Goal: Transaction & Acquisition: Purchase product/service

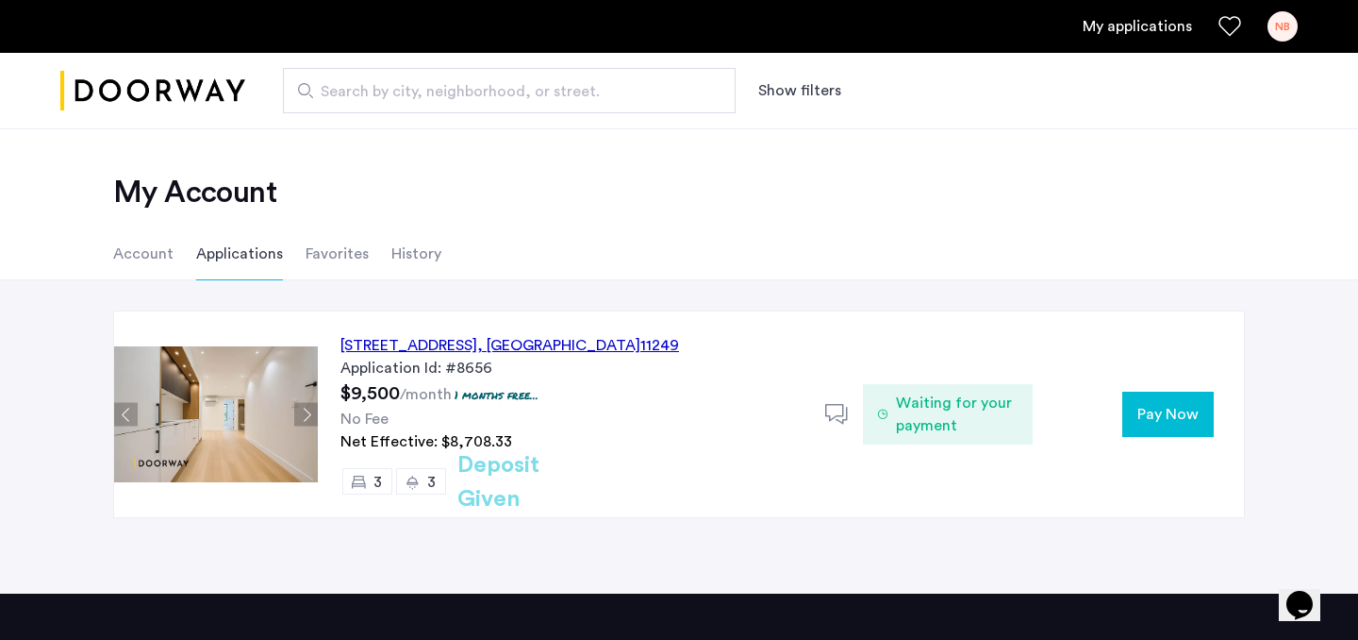
click at [1140, 413] on span "Pay Now" at bounding box center [1168, 414] width 61 height 23
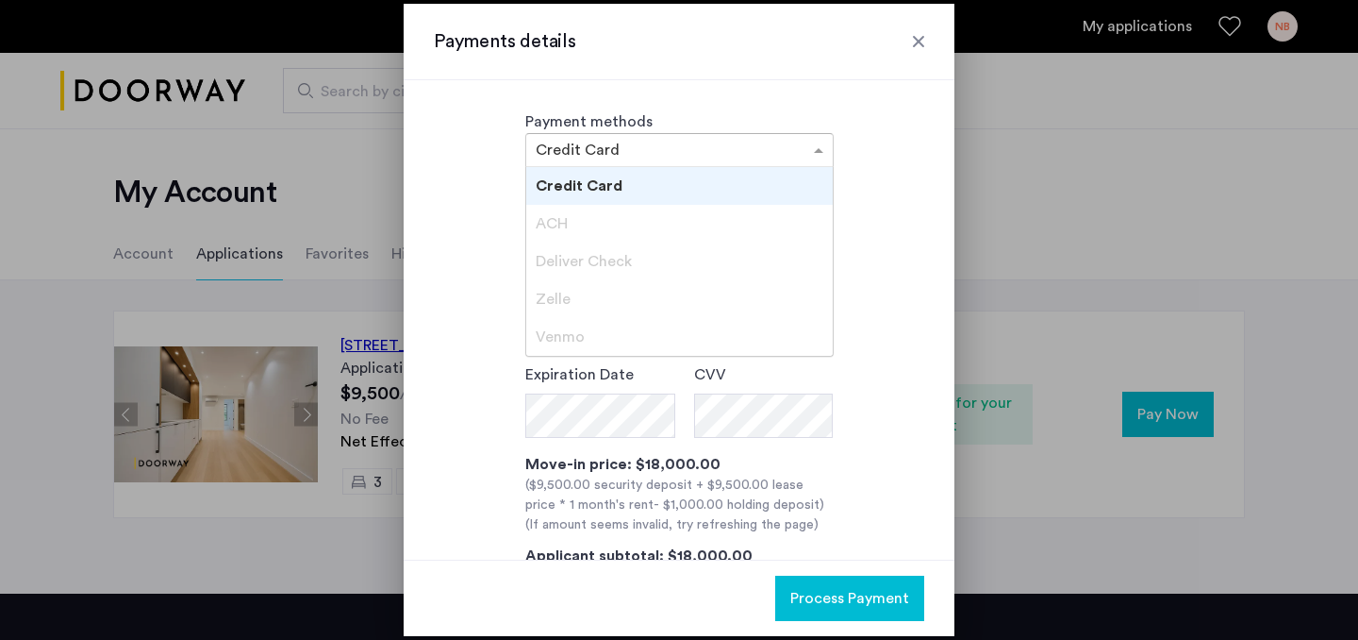
click at [790, 159] on div at bounding box center [679, 150] width 307 height 23
click at [636, 231] on div "ACH" at bounding box center [679, 224] width 307 height 38
click at [657, 156] on input "text" at bounding box center [661, 151] width 250 height 13
click at [679, 268] on div "Deliver Check" at bounding box center [679, 261] width 307 height 38
click at [921, 42] on div at bounding box center [918, 41] width 19 height 19
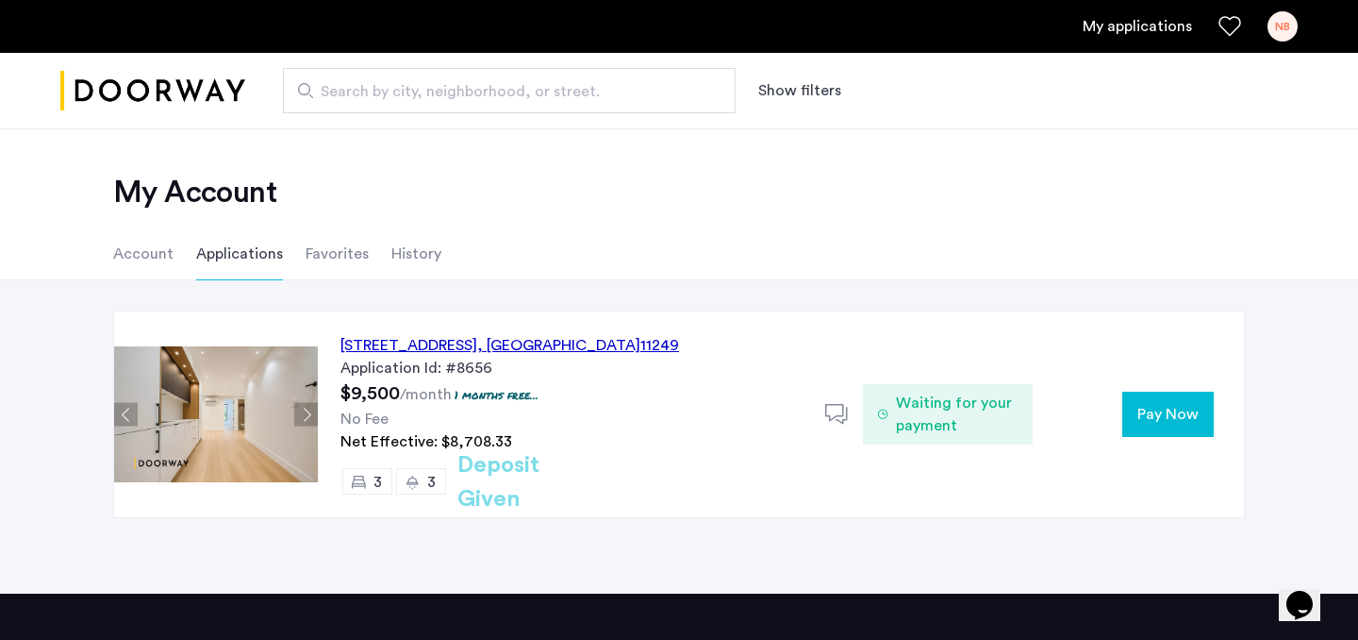
click at [156, 242] on li "Account" at bounding box center [143, 253] width 60 height 53
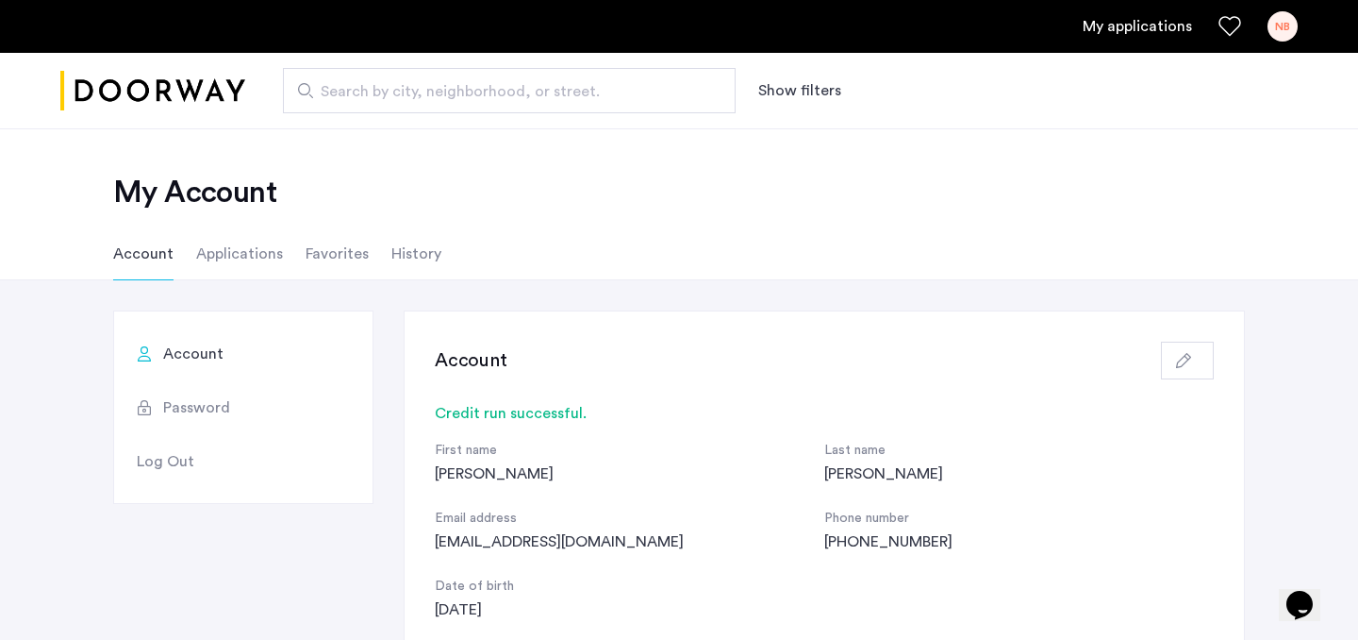
click at [265, 252] on li "Applications" at bounding box center [239, 253] width 87 height 53
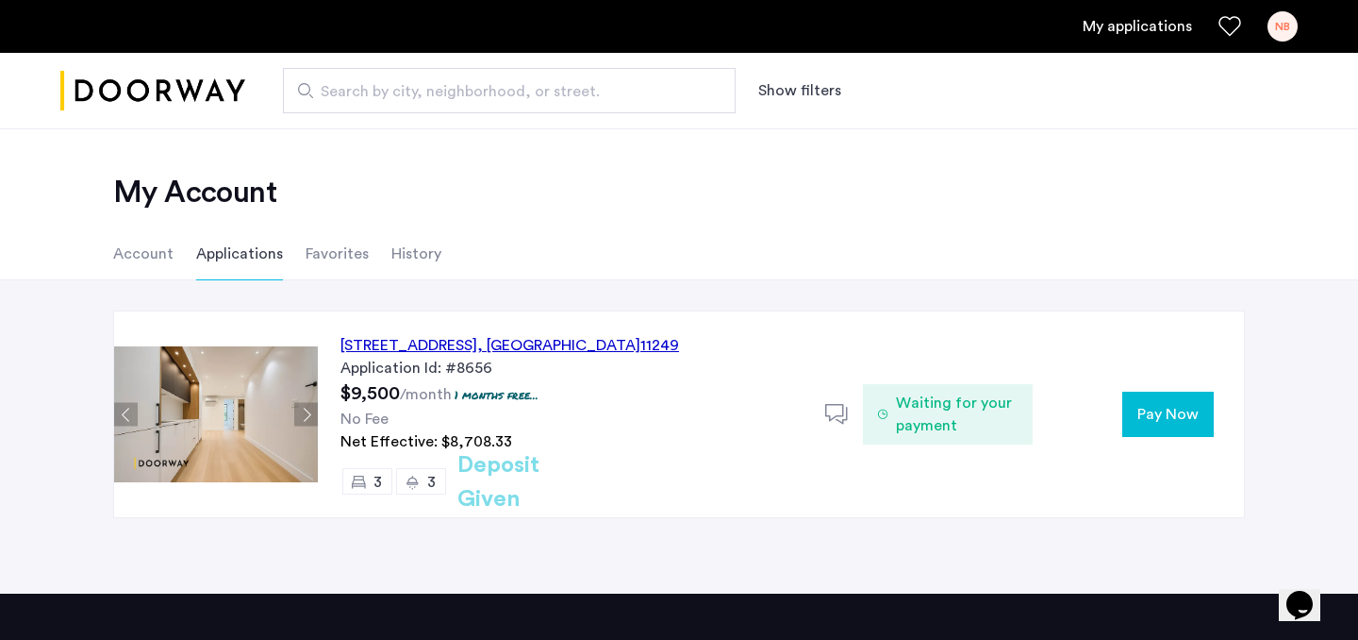
click at [1184, 425] on span "Pay Now" at bounding box center [1168, 414] width 61 height 23
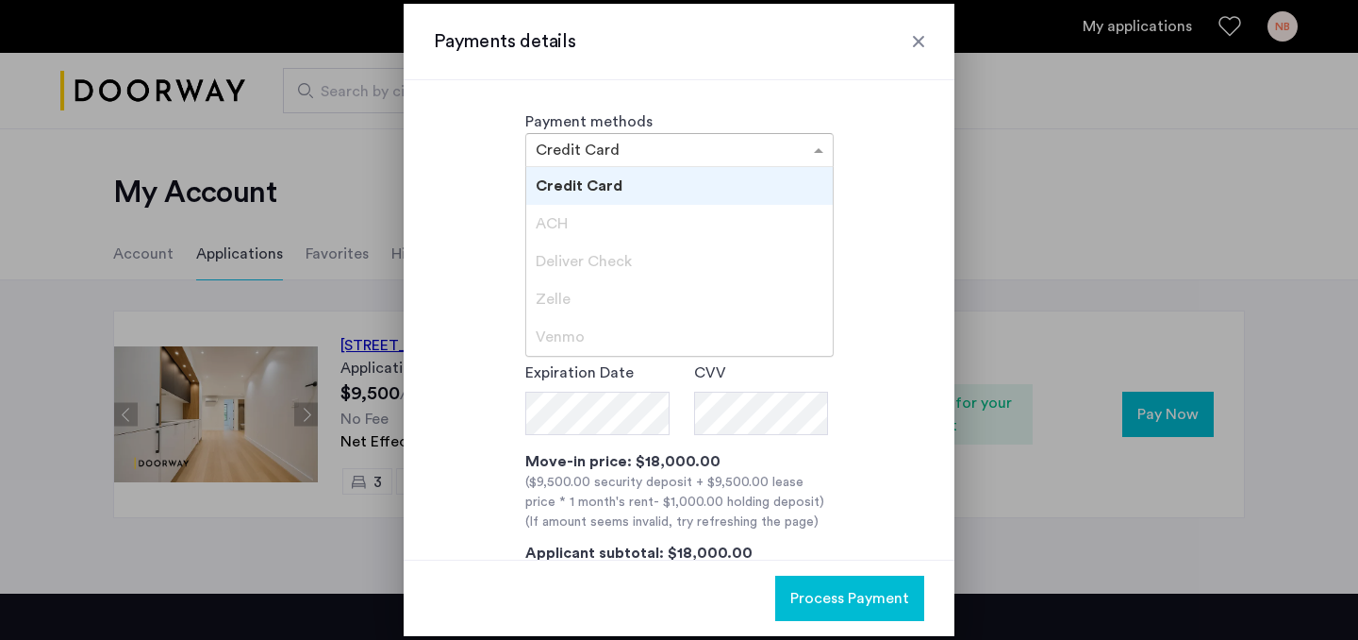
click at [796, 144] on div at bounding box center [679, 150] width 307 height 23
click at [734, 221] on div "ACH" at bounding box center [679, 224] width 307 height 38
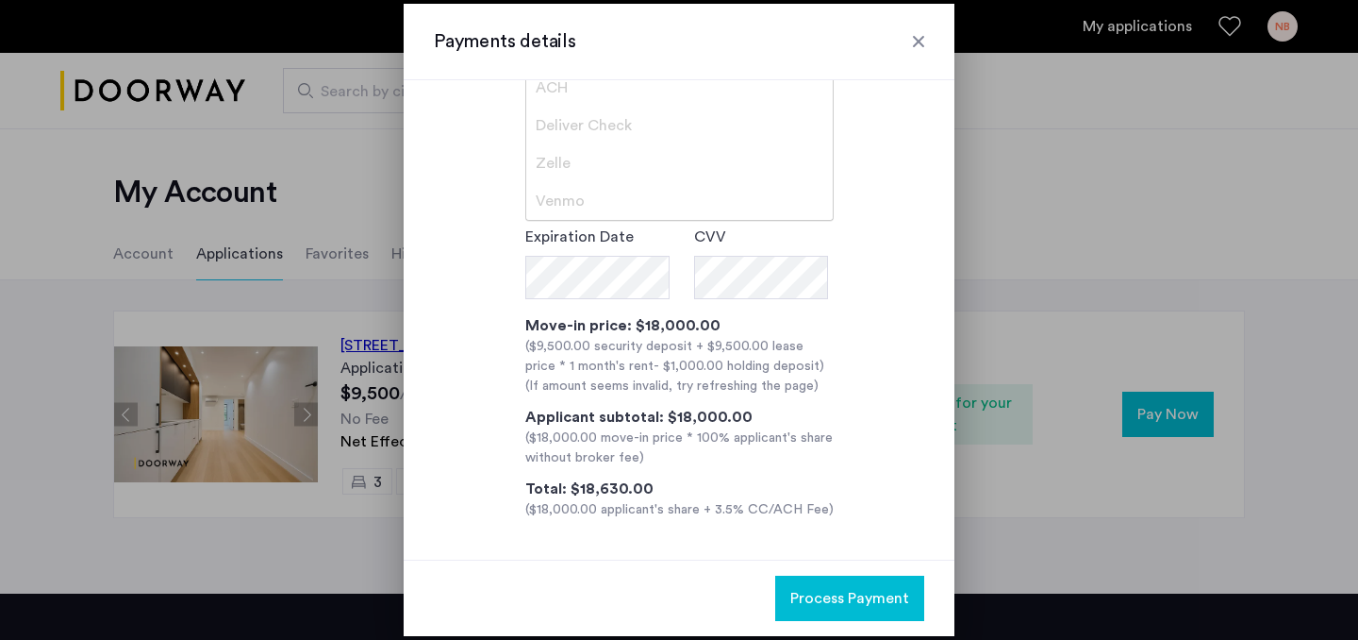
click at [898, 253] on div "**********" at bounding box center [679, 283] width 491 height 474
click at [916, 53] on h3 "Payments details" at bounding box center [679, 41] width 491 height 26
click at [911, 25] on div "Payments details" at bounding box center [679, 42] width 551 height 76
click at [908, 28] on h3 "Payments details" at bounding box center [679, 41] width 491 height 26
click at [920, 38] on div at bounding box center [918, 41] width 19 height 19
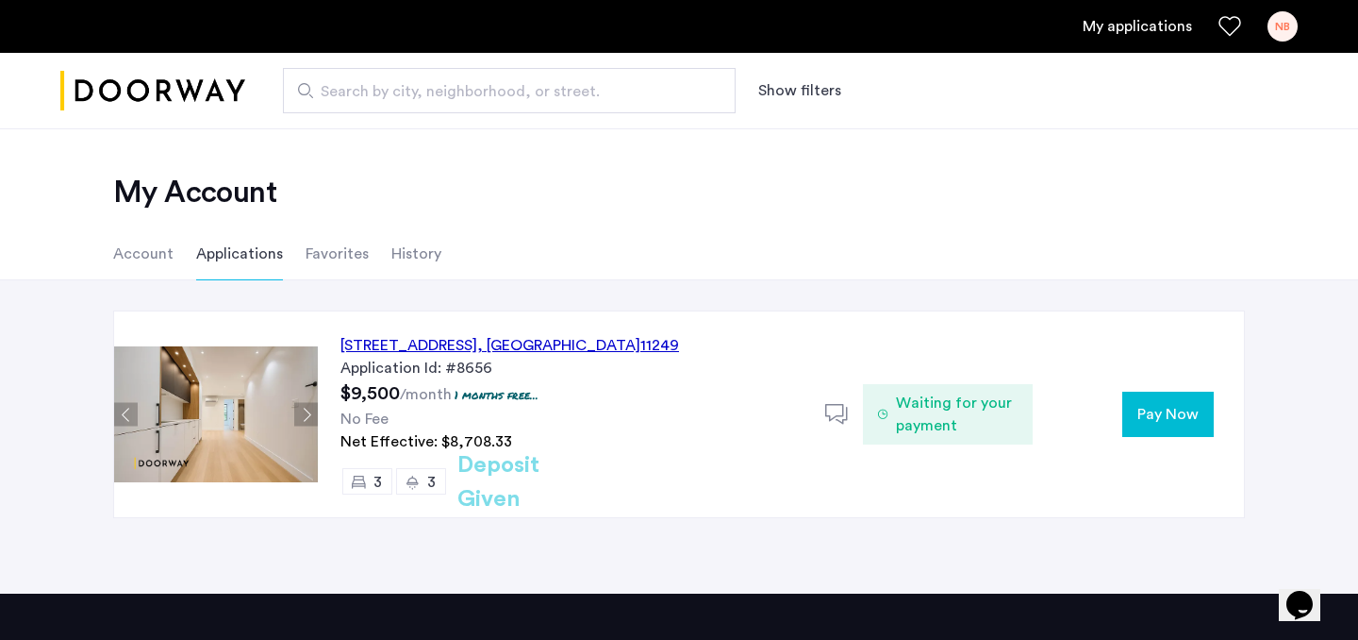
click at [1186, 425] on span "Pay Now" at bounding box center [1168, 414] width 61 height 23
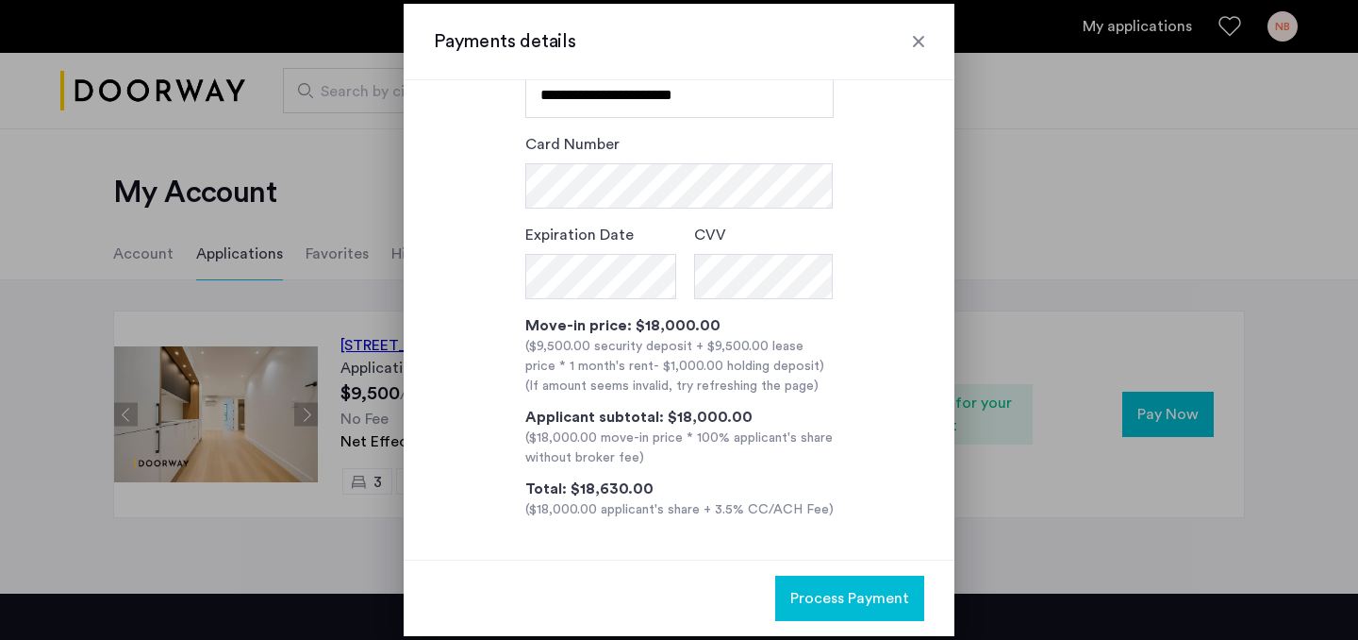
scroll to position [0, 0]
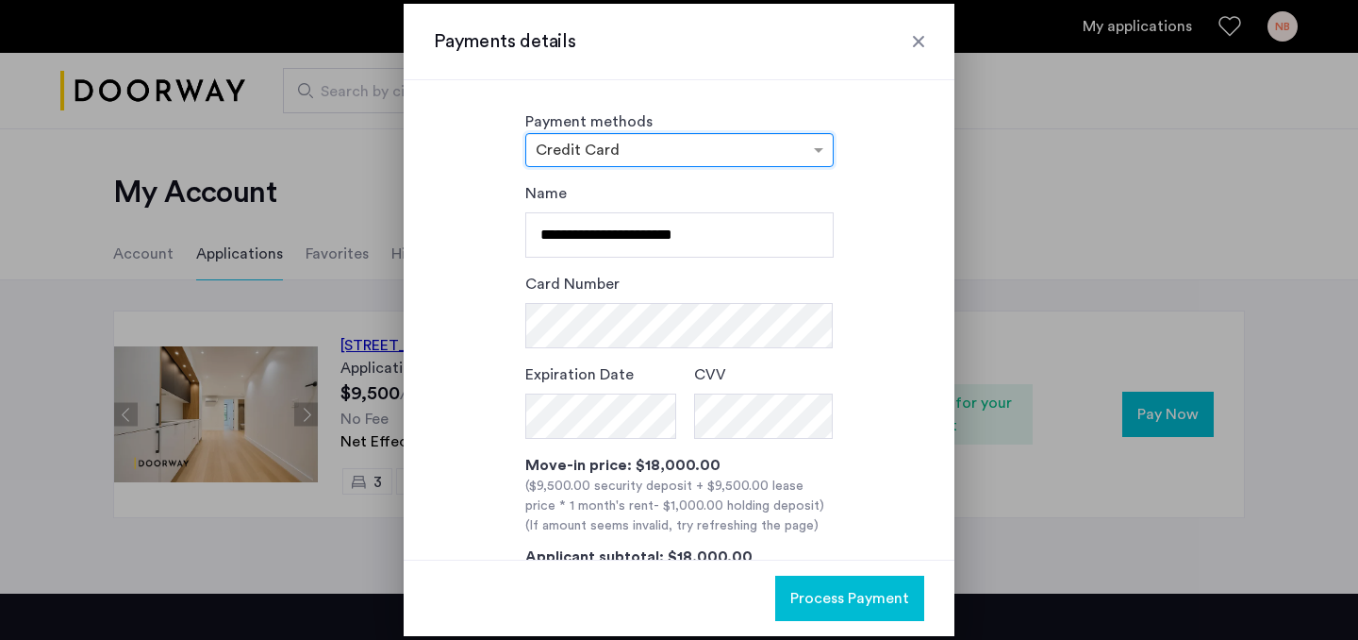
click at [746, 132] on div "Payment methods × Credit Card" at bounding box center [679, 138] width 308 height 57
click at [741, 145] on input "text" at bounding box center [661, 151] width 250 height 13
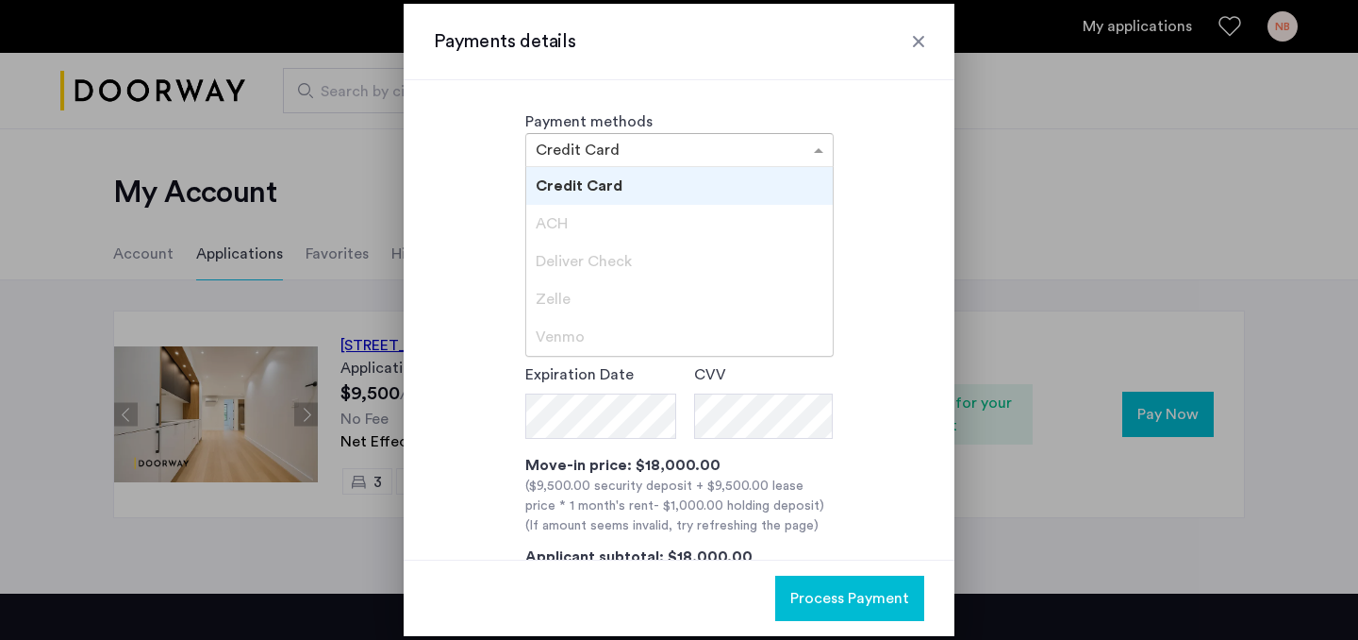
click at [916, 42] on div at bounding box center [918, 41] width 19 height 19
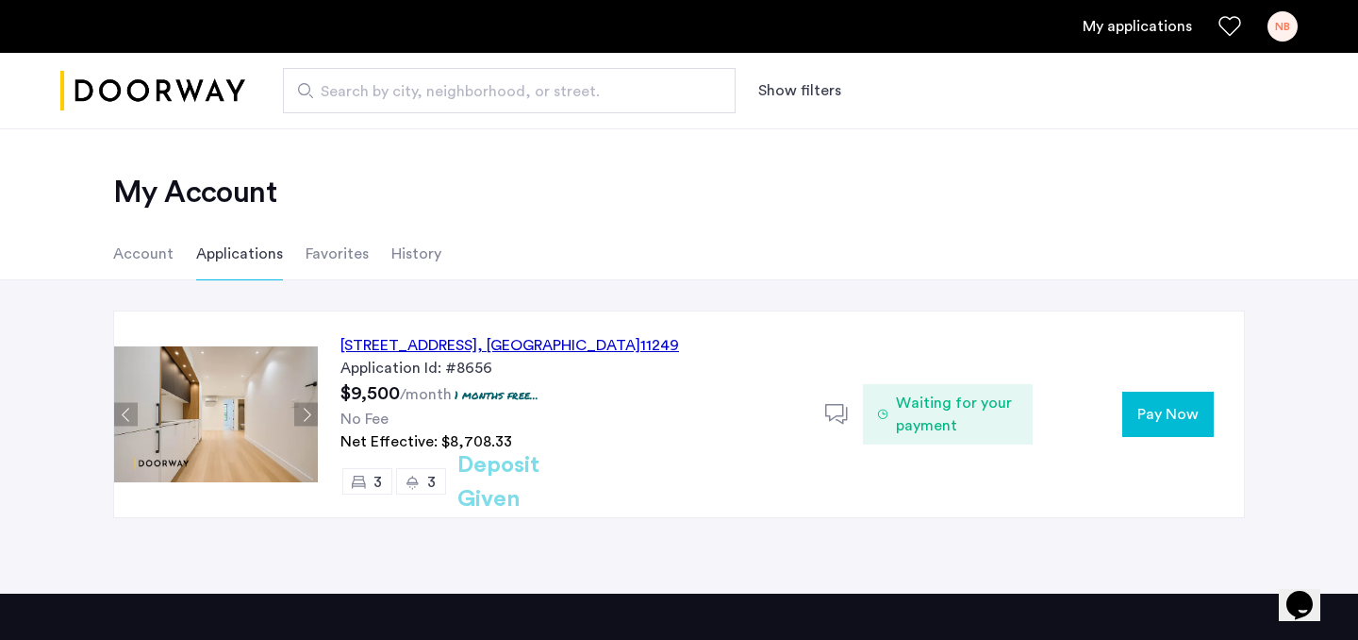
click at [175, 258] on ul "Account Applications Favorites History" at bounding box center [679, 253] width 1189 height 53
click at [159, 258] on li "Account" at bounding box center [143, 253] width 60 height 53
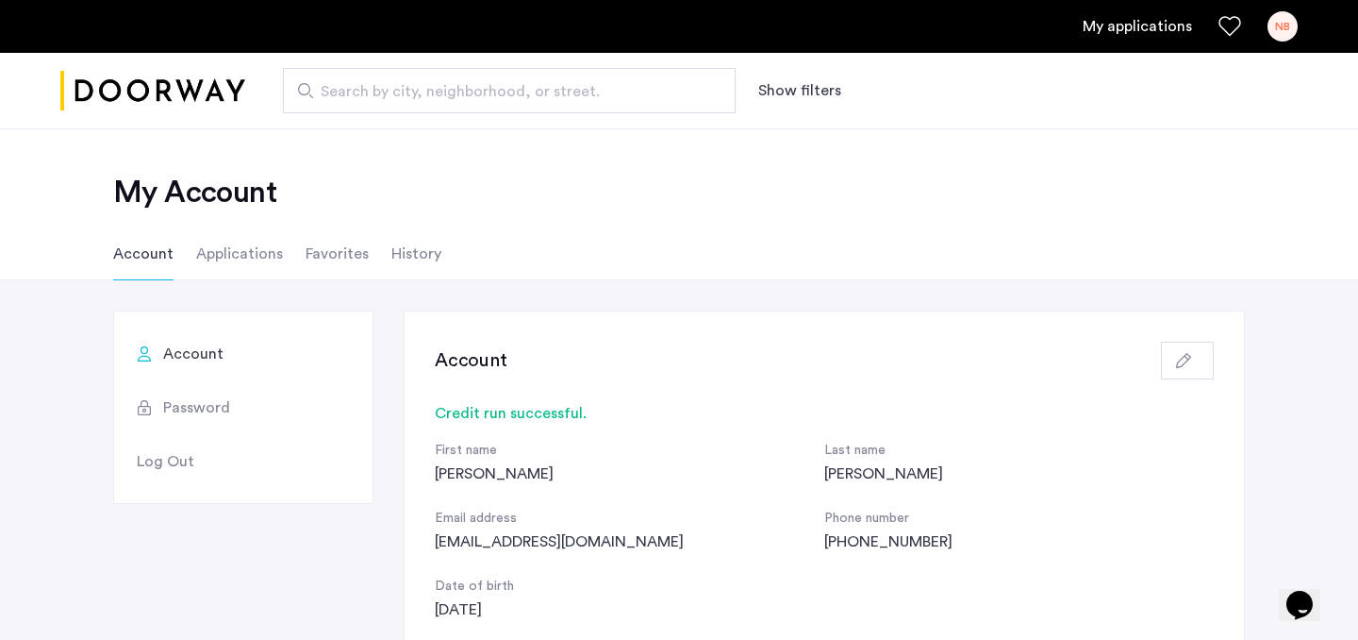
click at [1194, 23] on ul "My applications NB" at bounding box center [679, 26] width 1238 height 30
click at [1272, 22] on div "NB" at bounding box center [1283, 26] width 30 height 30
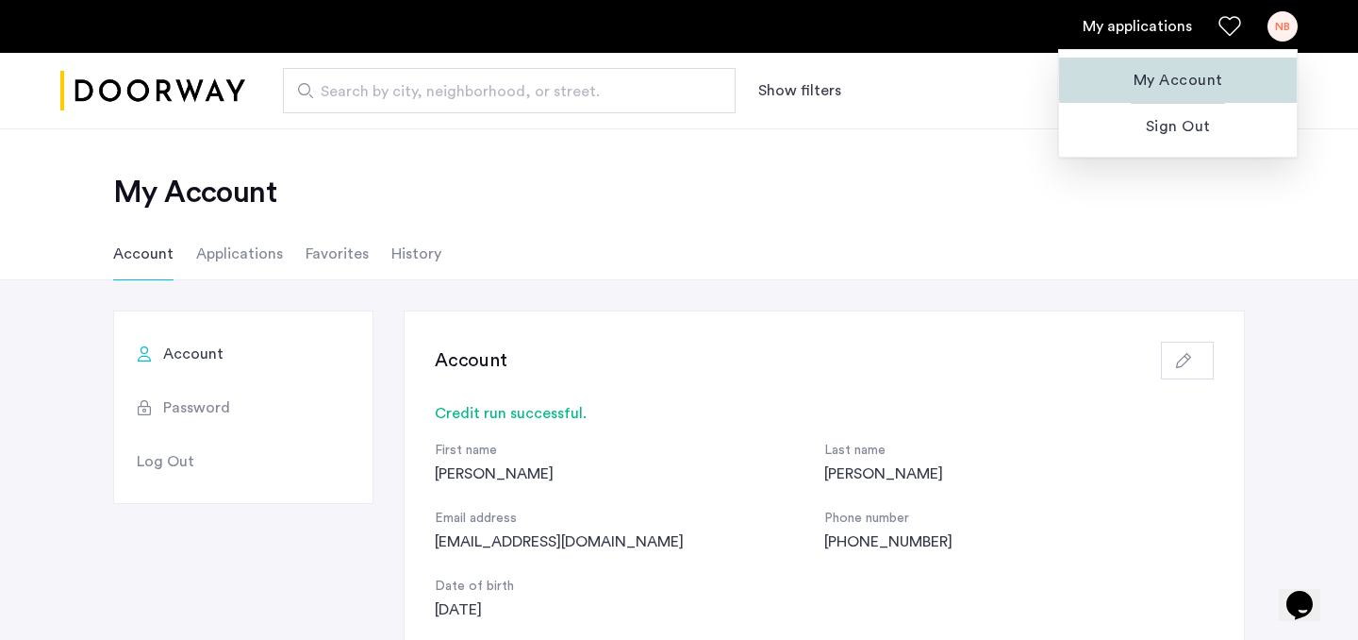
click at [1202, 68] on button "My Account" at bounding box center [1178, 80] width 238 height 45
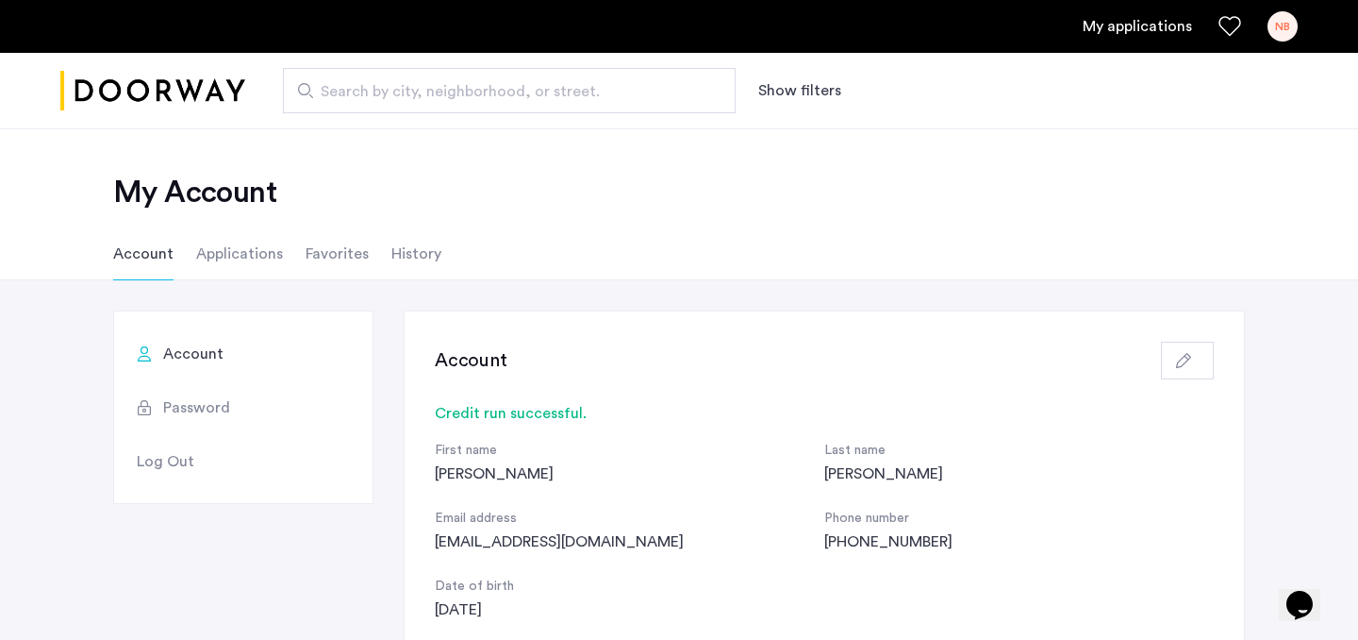
click at [268, 253] on li "Applications" at bounding box center [239, 253] width 87 height 53
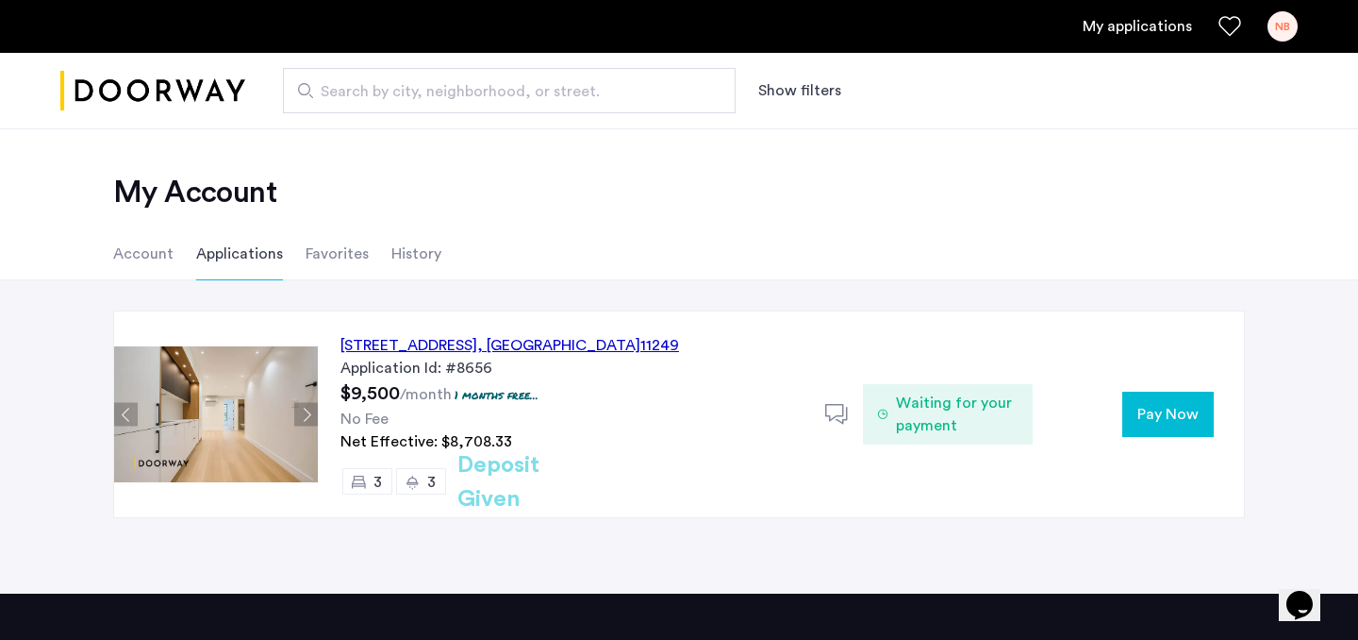
click at [583, 346] on div "143 North 9th Street, Unit 3L, Brooklyn , NY 11249" at bounding box center [510, 345] width 339 height 23
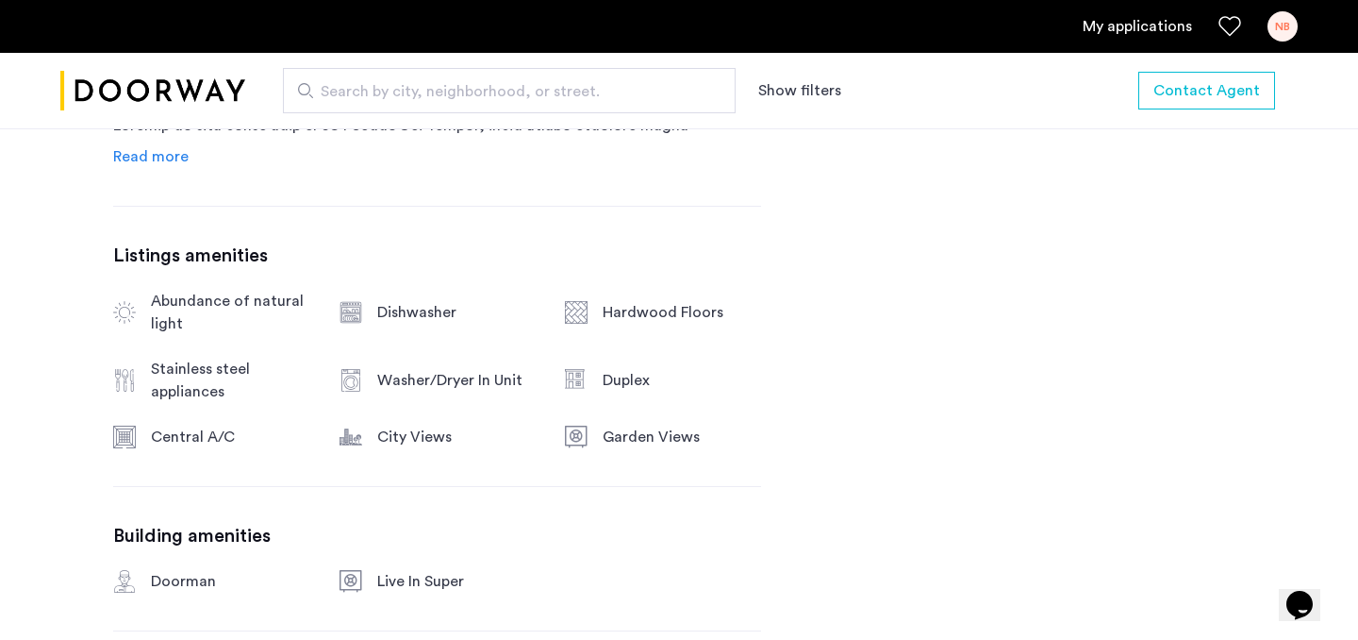
scroll to position [676, 0]
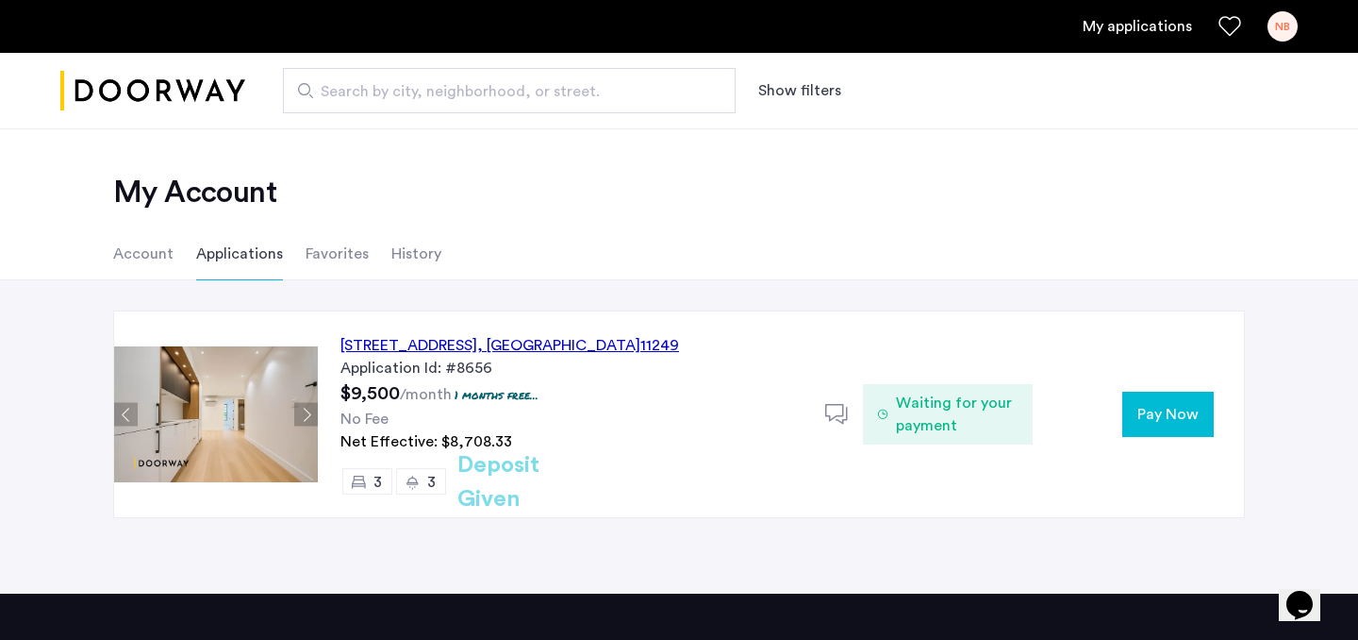
click at [1119, 407] on div "Pay Now" at bounding box center [1138, 414] width 211 height 45
click at [1151, 407] on span "Pay Now" at bounding box center [1168, 414] width 61 height 23
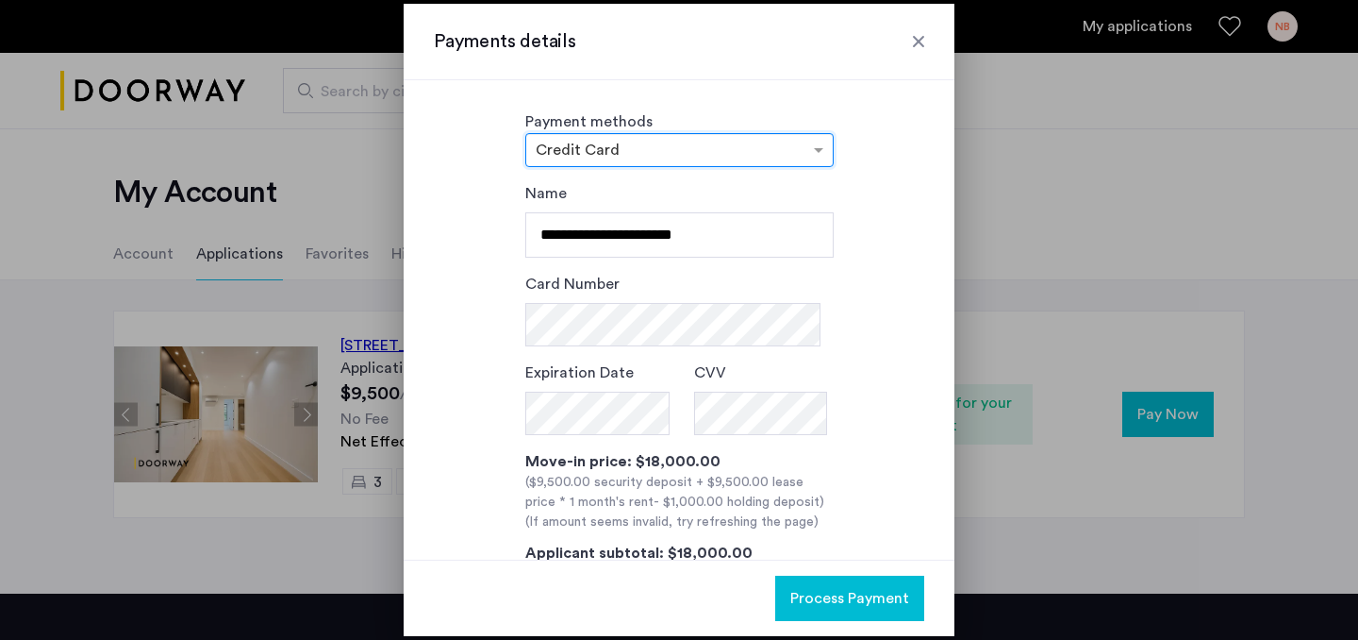
click at [780, 158] on input "text" at bounding box center [661, 151] width 250 height 13
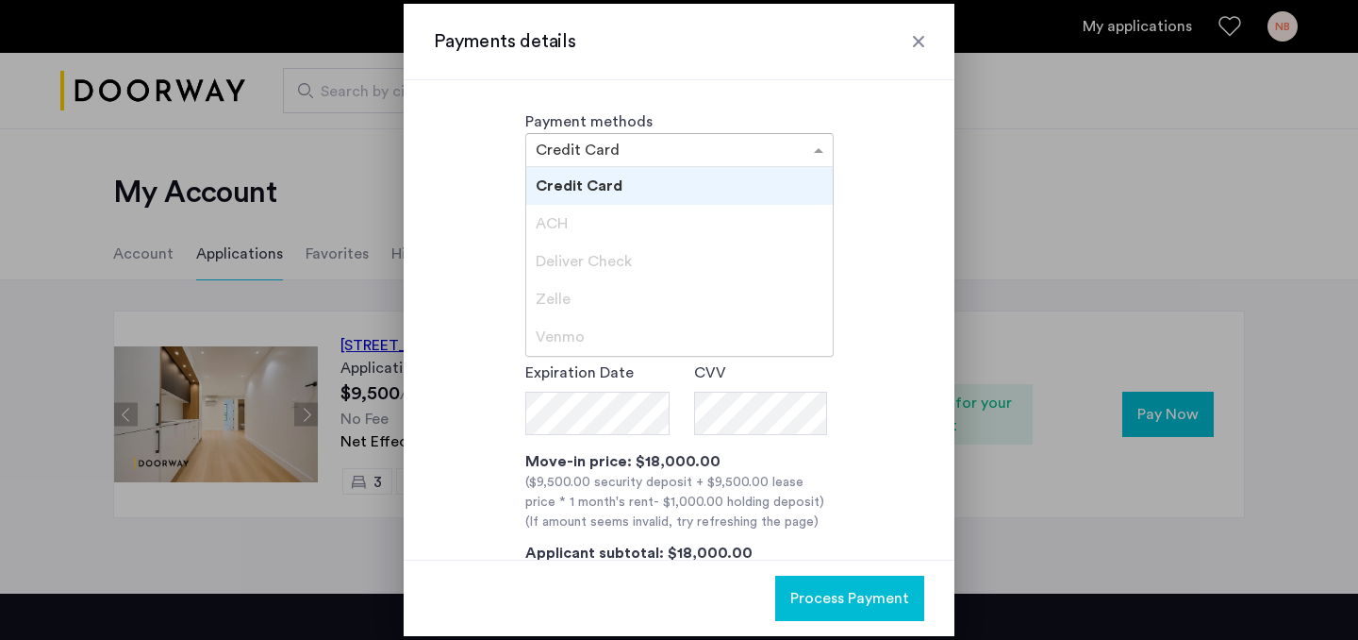
click at [736, 236] on div "ACH" at bounding box center [679, 224] width 307 height 38
click at [713, 259] on div "Deliver Check" at bounding box center [679, 261] width 307 height 38
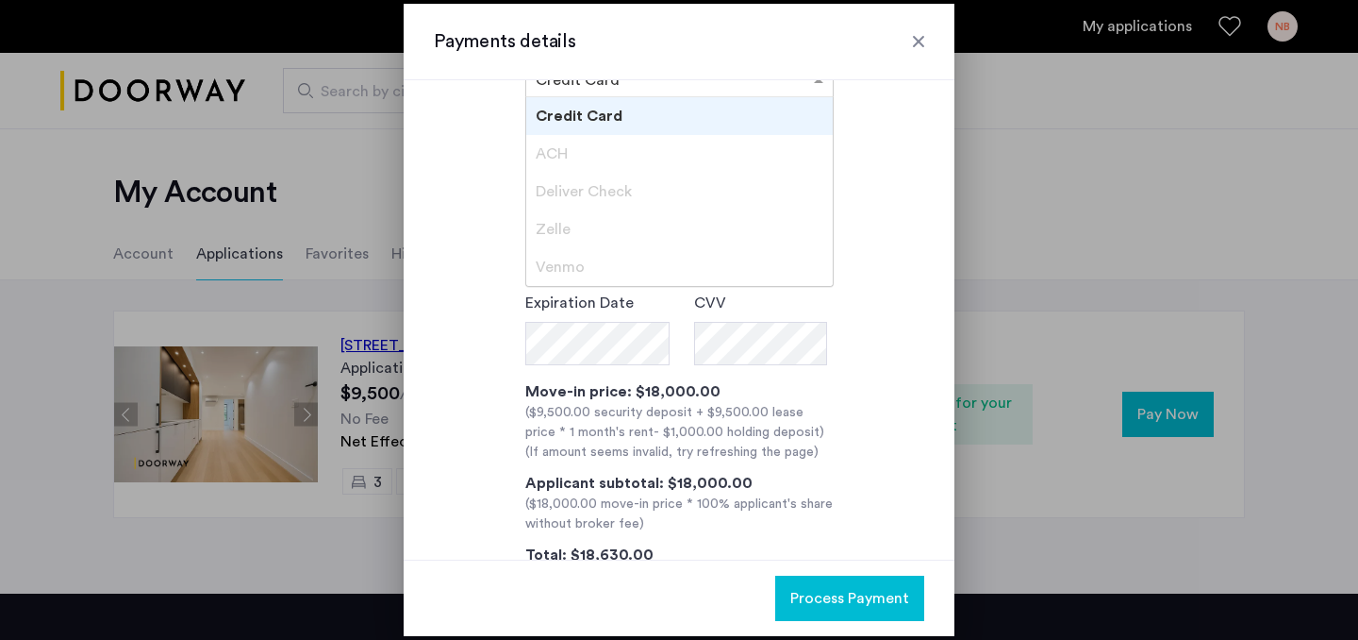
scroll to position [90, 0]
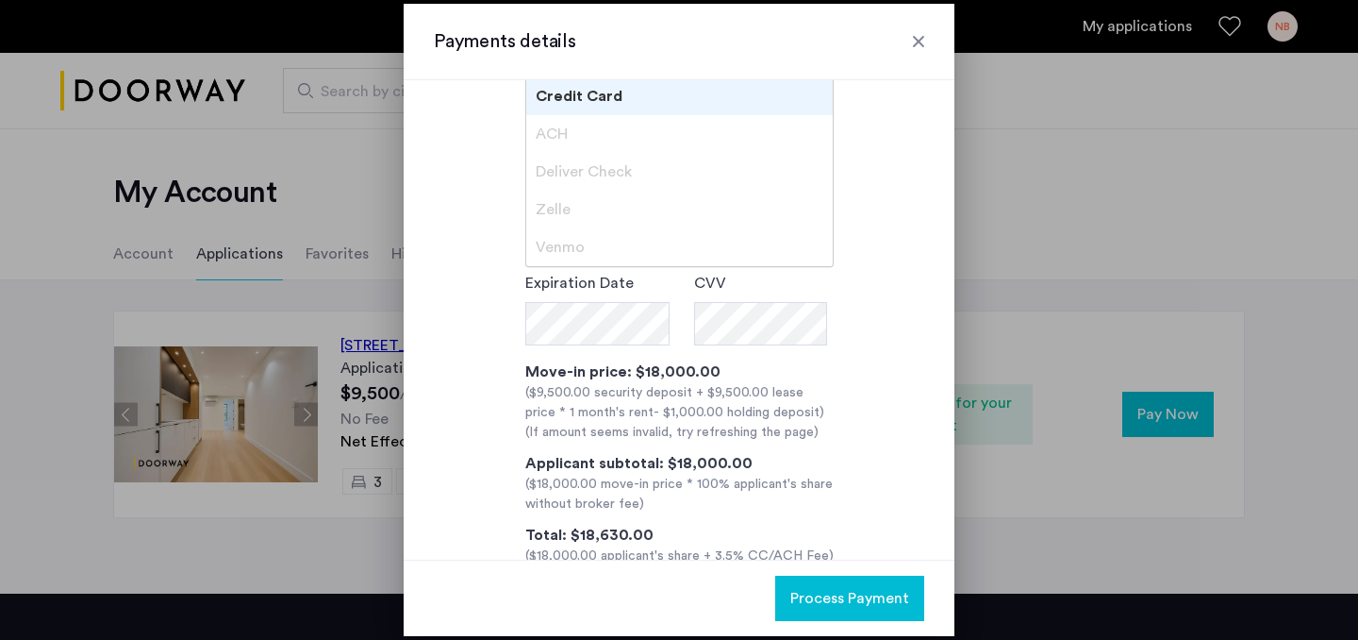
click at [852, 436] on div "**********" at bounding box center [679, 329] width 491 height 474
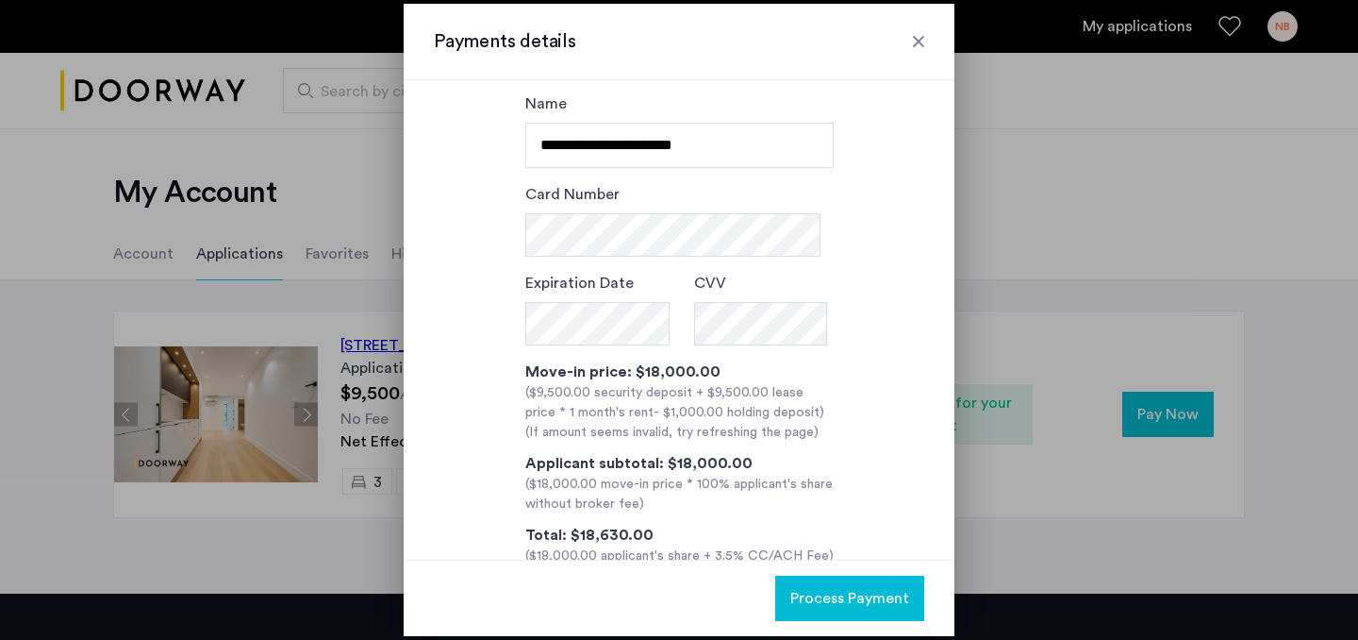
scroll to position [0, 0]
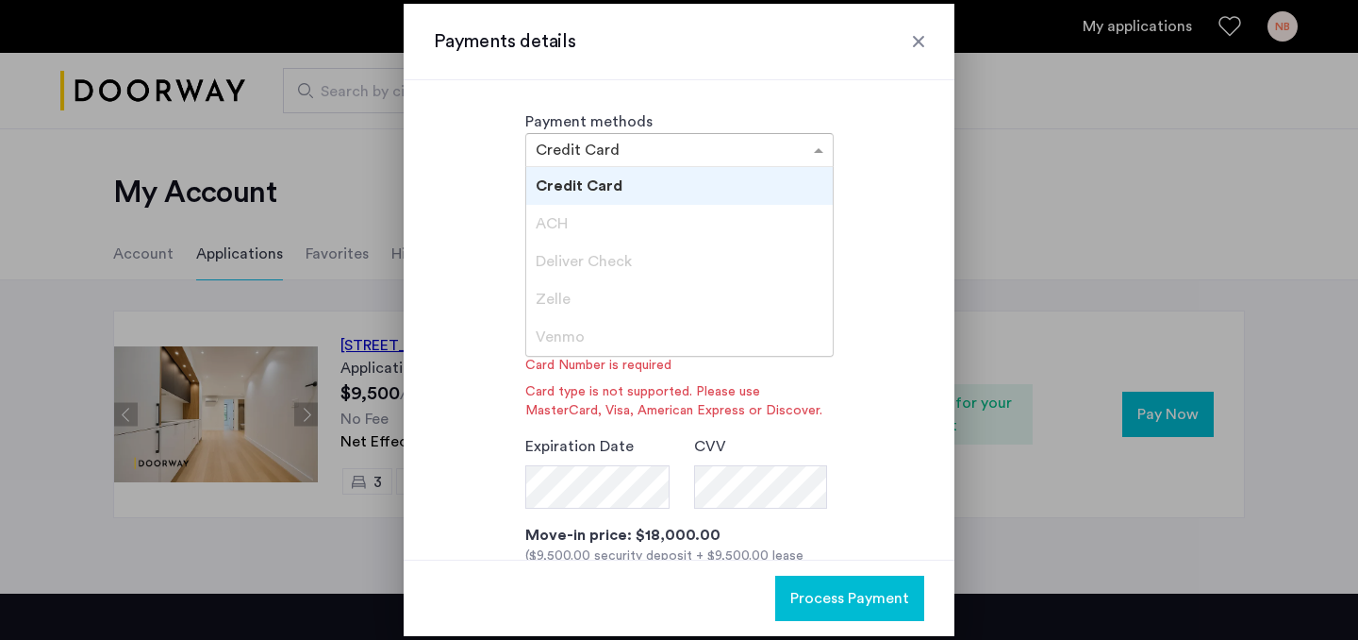
click at [706, 155] on input "text" at bounding box center [661, 151] width 250 height 13
click at [876, 139] on div "Payment methods × Credit Card Credit Card ACH Deliver Check Zelle Venmo" at bounding box center [679, 138] width 491 height 57
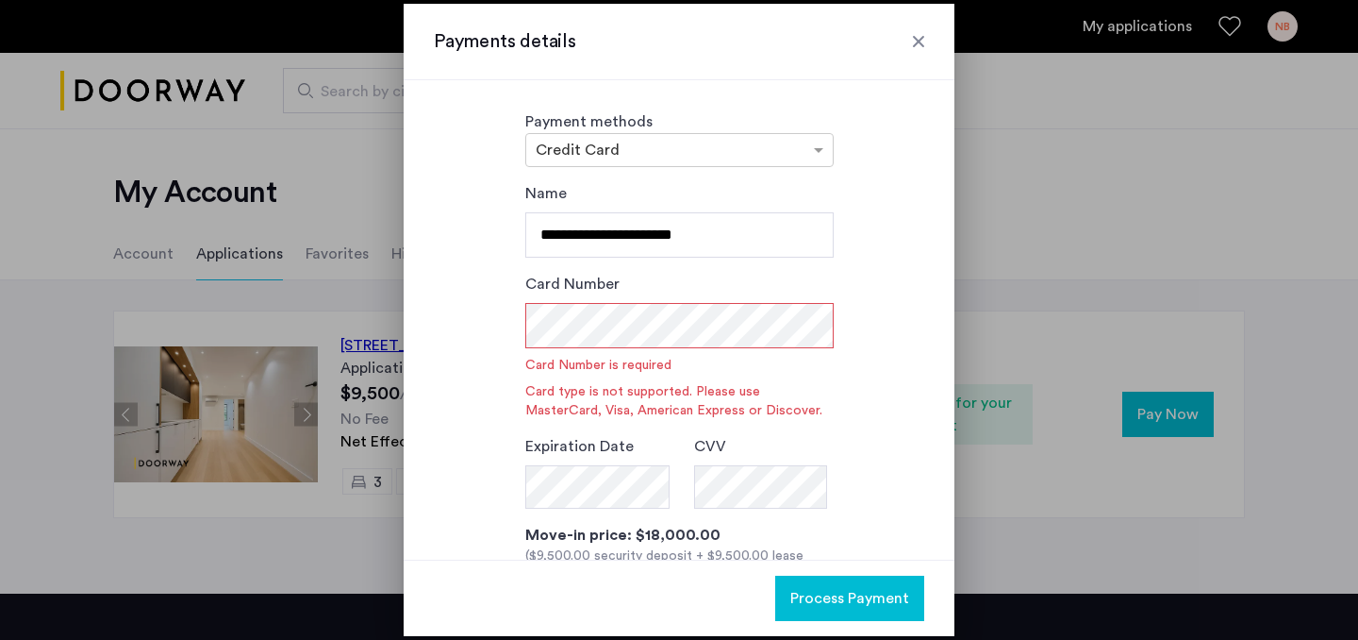
scroll to position [211, 0]
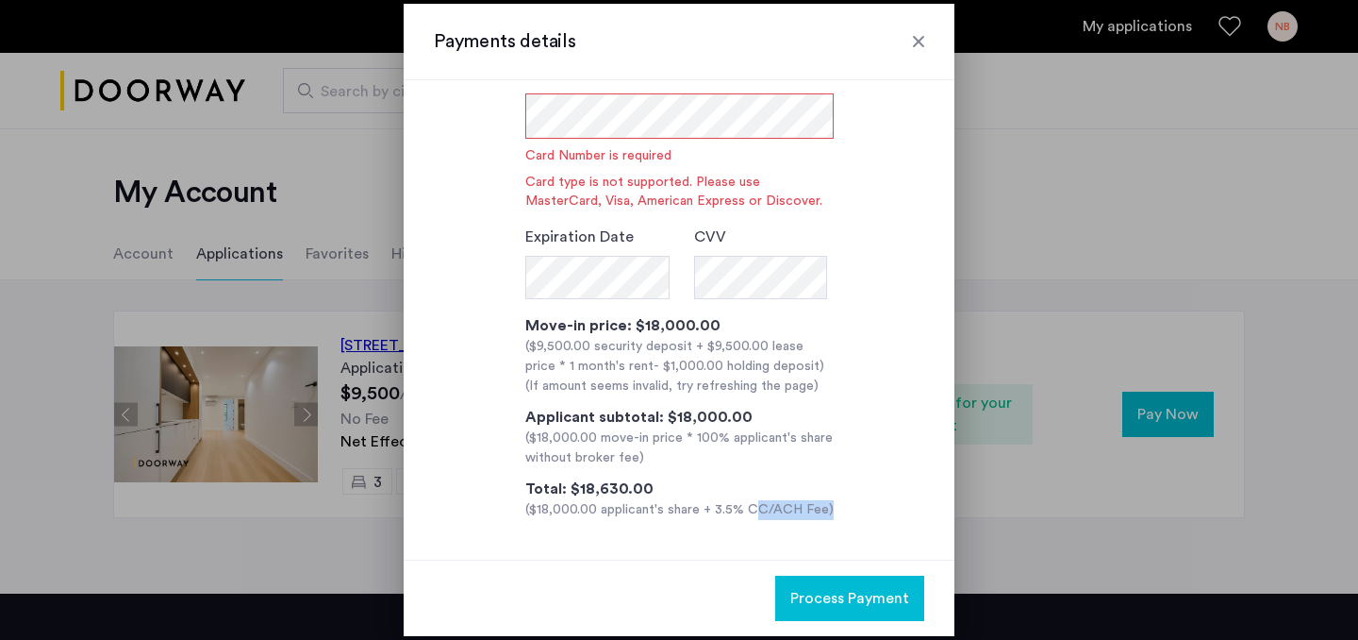
drag, startPoint x: 742, startPoint y: 512, endPoint x: 817, endPoint y: 515, distance: 74.6
click at [817, 515] on div "($18,000.00 applicant's share + 3.5% CC/ACH Fee)" at bounding box center [679, 510] width 308 height 20
copy div "CC/ACH Fee"
click at [808, 517] on div "($18,000.00 applicant's share + 3.5% CC/ACH Fee)" at bounding box center [679, 510] width 308 height 20
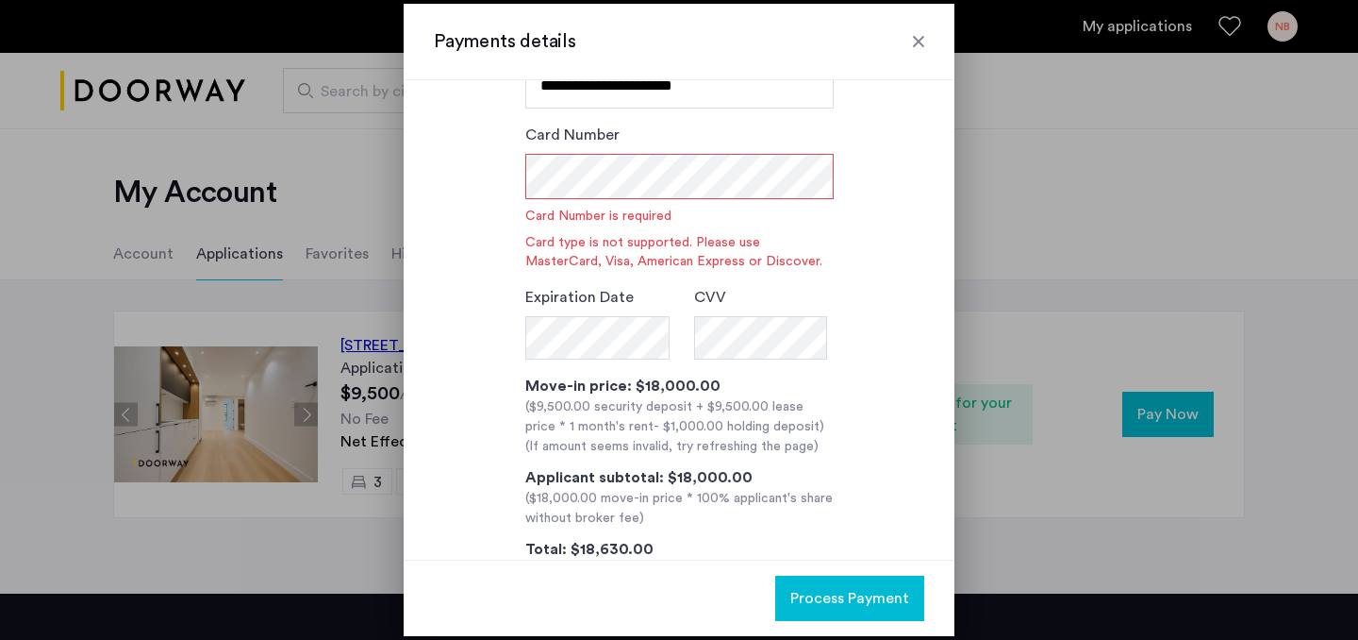
scroll to position [0, 0]
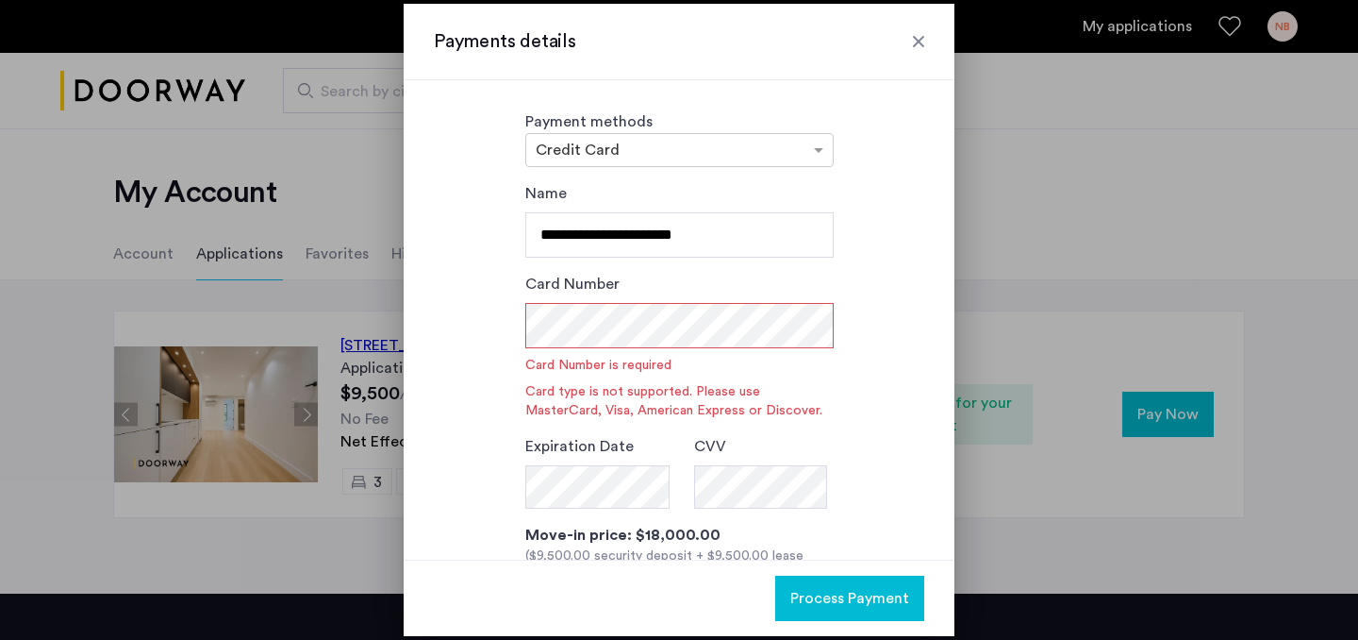
click at [921, 42] on div at bounding box center [918, 41] width 19 height 19
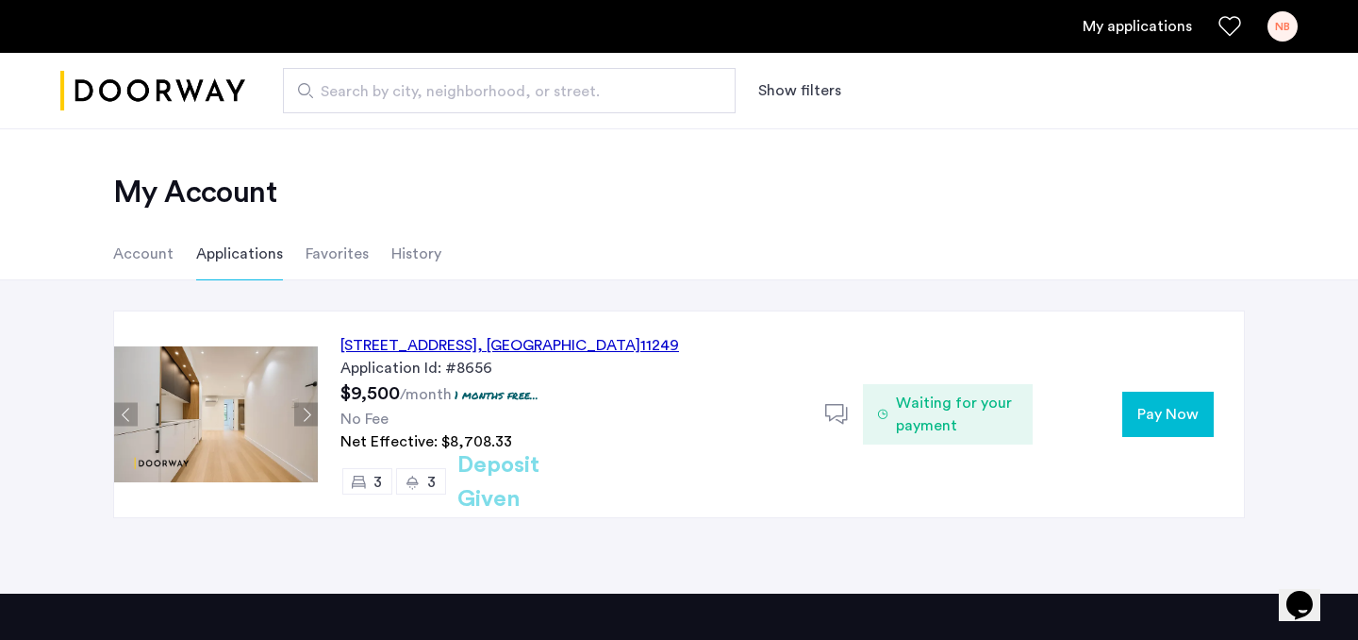
click at [1156, 404] on span "Pay Now" at bounding box center [1168, 414] width 61 height 23
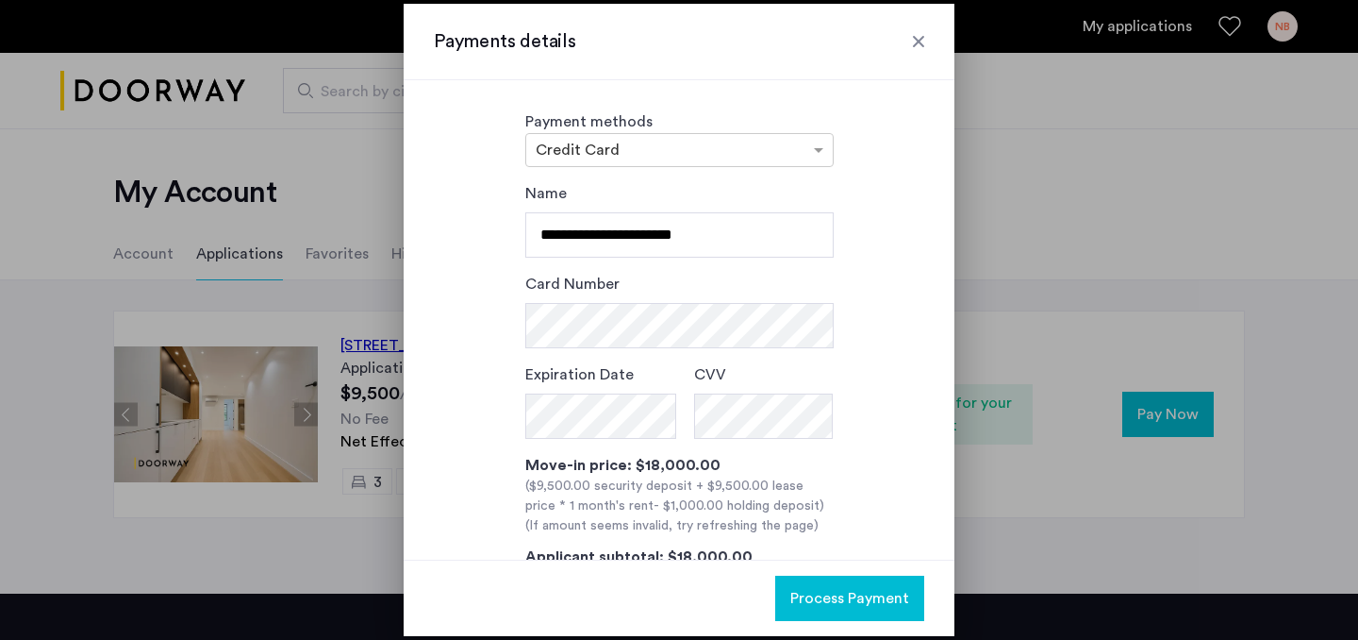
click at [924, 32] on div at bounding box center [918, 41] width 19 height 19
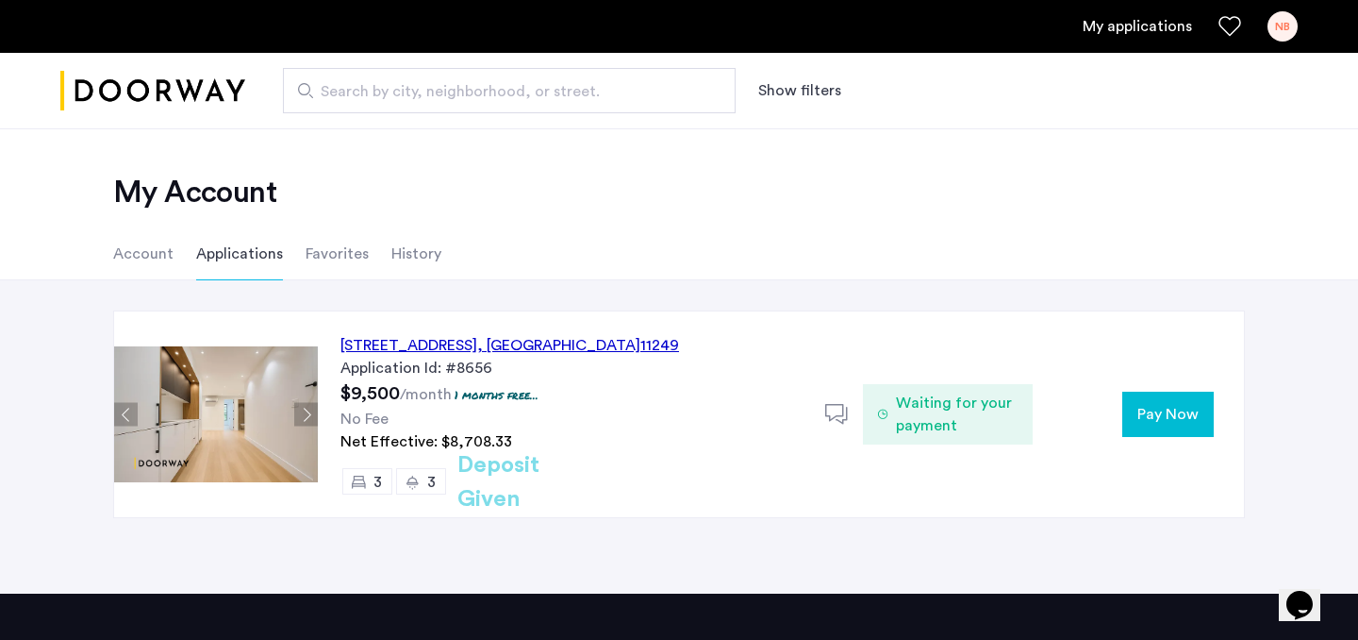
click at [364, 254] on ul "Account Applications Favorites History" at bounding box center [679, 253] width 1189 height 53
click at [351, 256] on li "Favorites" at bounding box center [337, 253] width 63 height 53
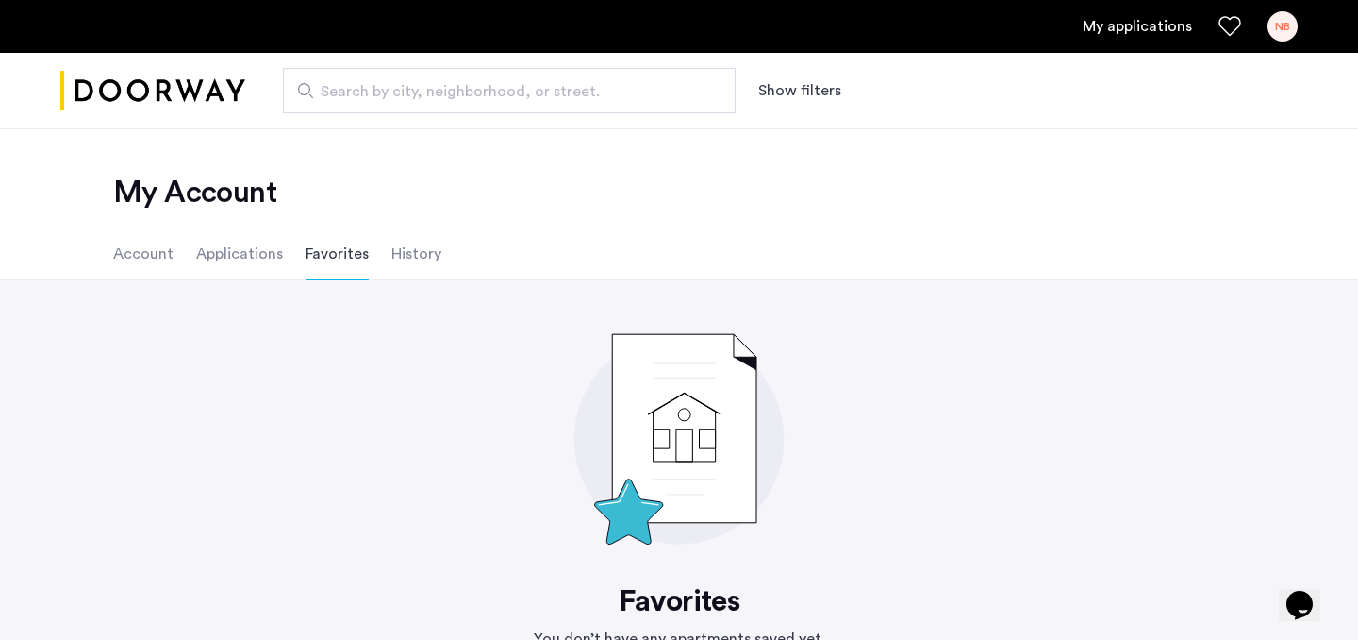
click at [259, 263] on li "Applications" at bounding box center [239, 253] width 87 height 53
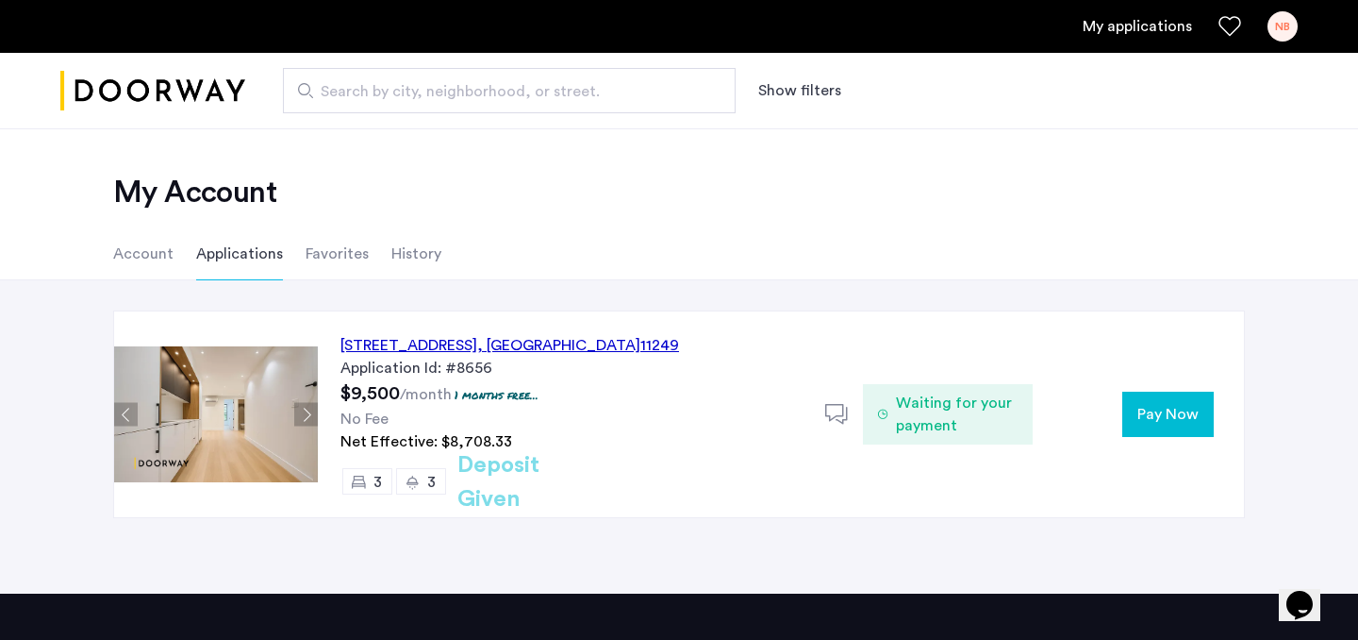
click at [144, 255] on li "Account" at bounding box center [143, 253] width 60 height 53
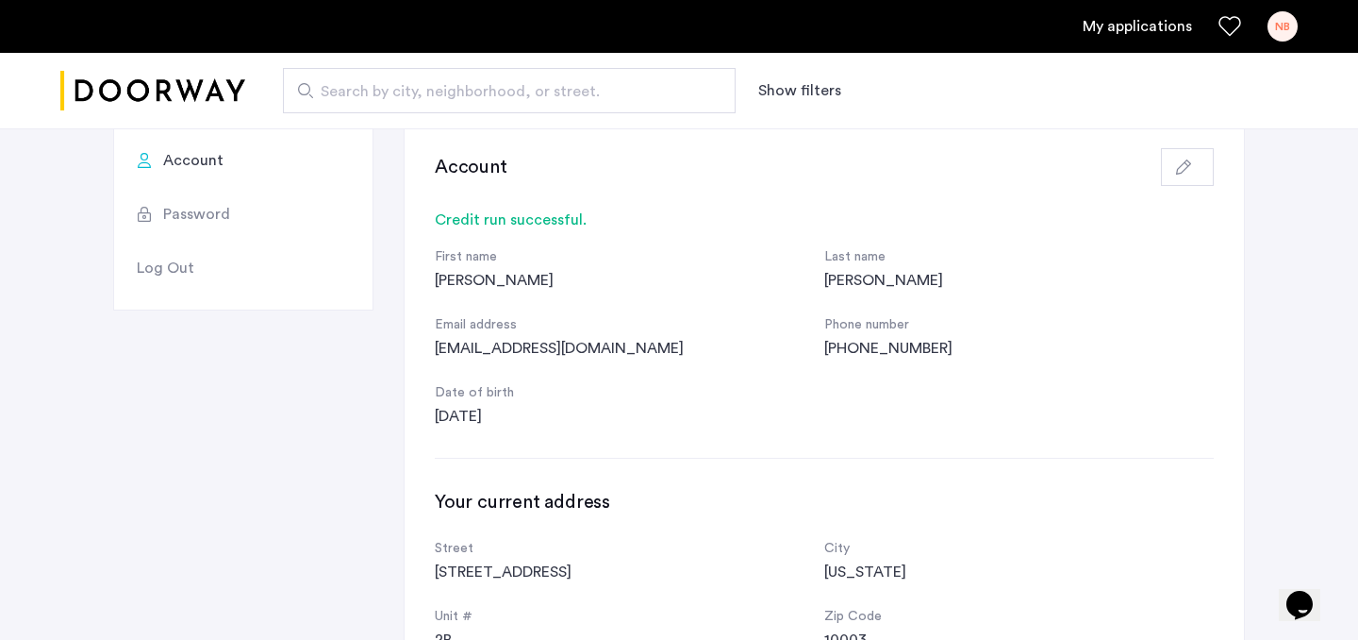
scroll to position [58, 0]
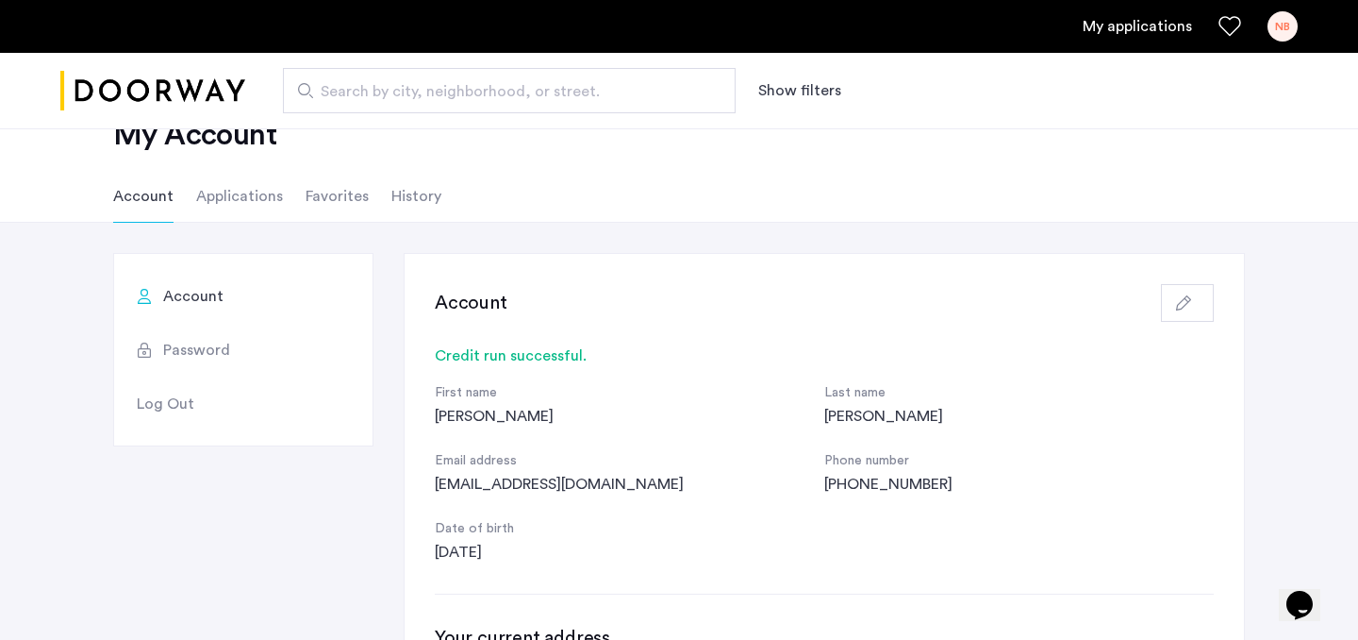
click at [208, 353] on span "Password" at bounding box center [196, 350] width 67 height 23
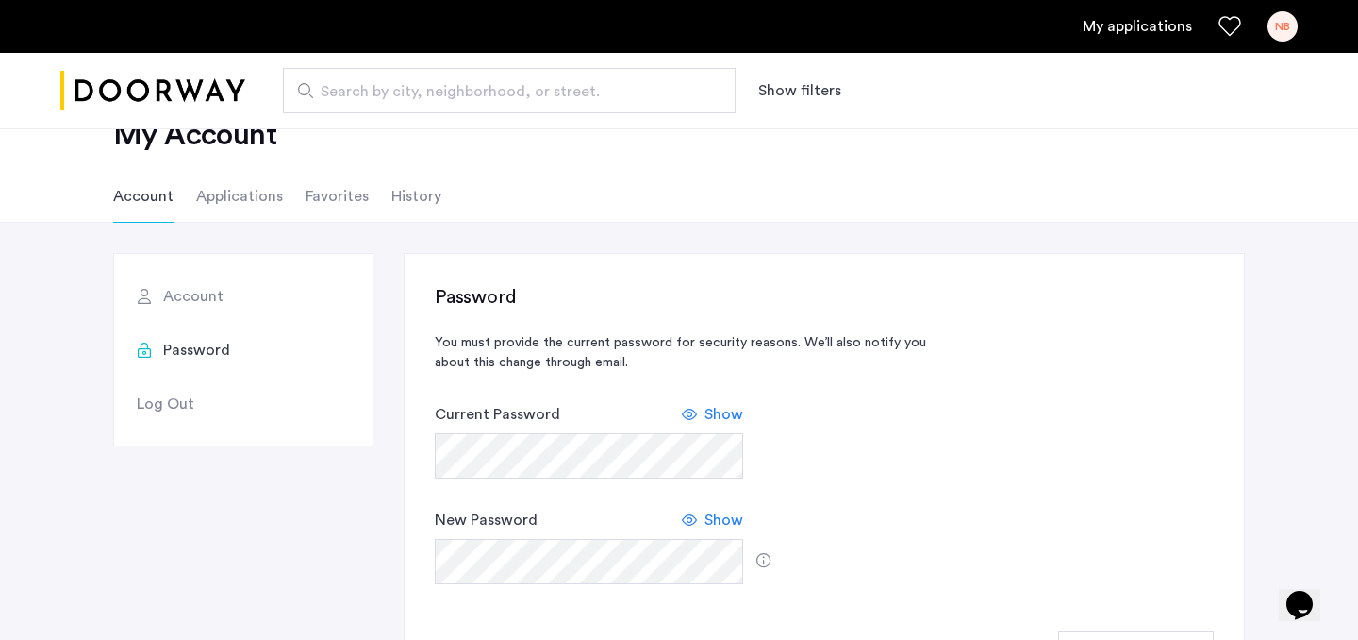
click at [209, 298] on span "Account" at bounding box center [193, 296] width 60 height 23
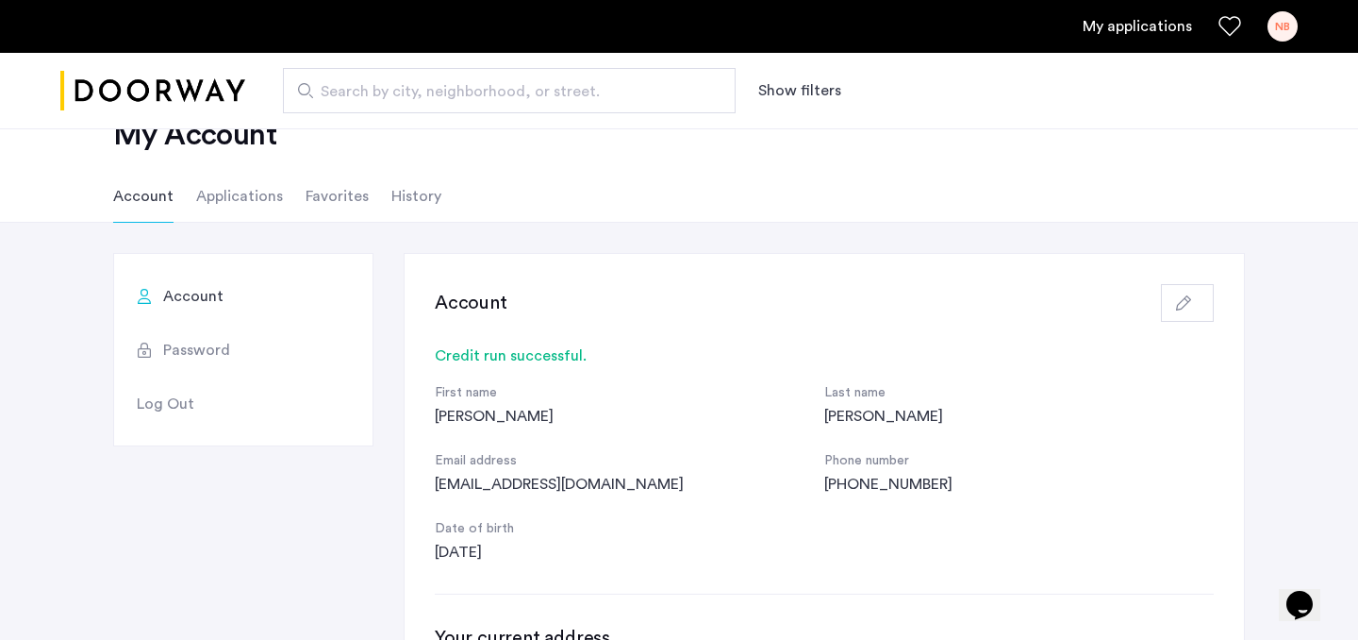
scroll to position [13, 0]
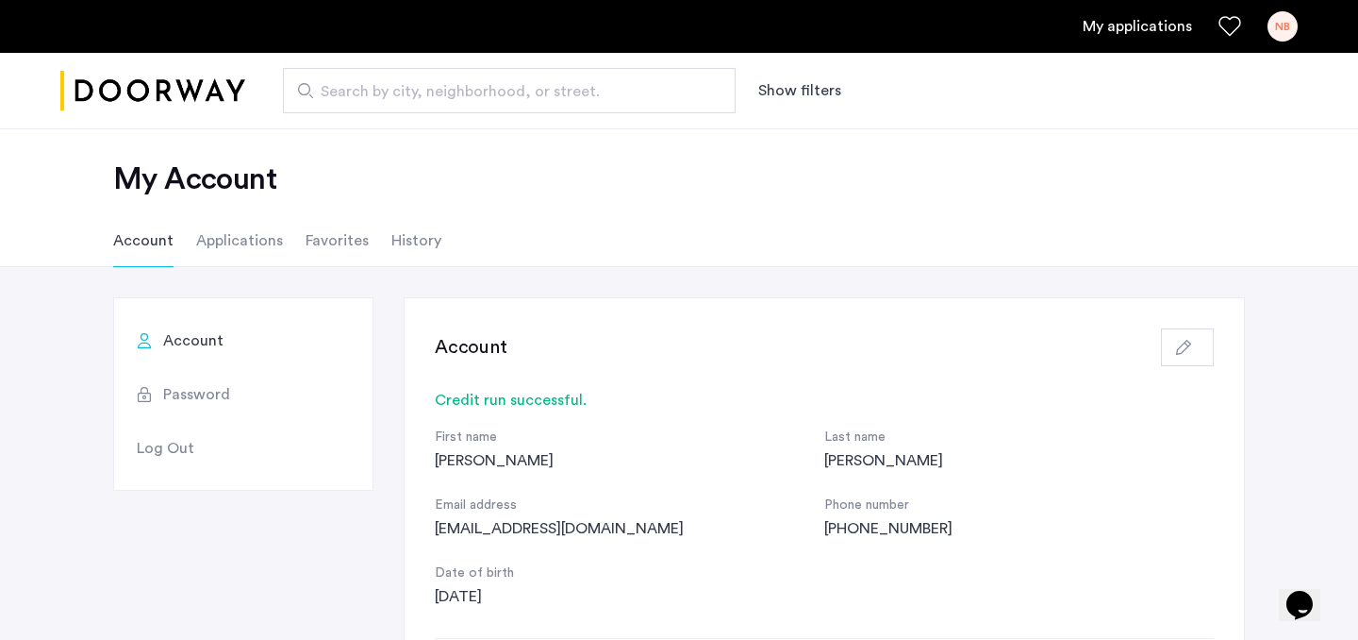
click at [238, 242] on li "Applications" at bounding box center [239, 240] width 87 height 53
